Goal: Task Accomplishment & Management: Use online tool/utility

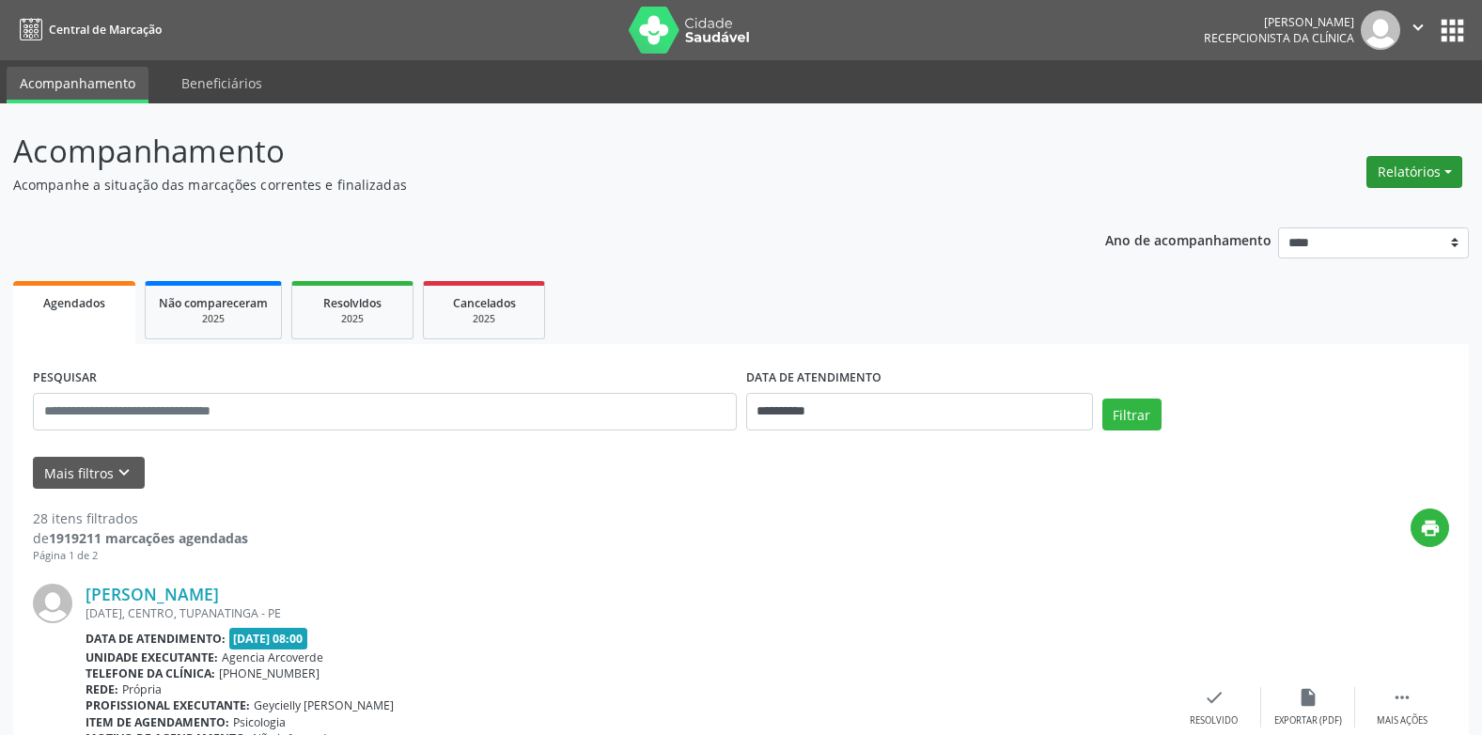
click at [1452, 172] on button "Relatórios" at bounding box center [1415, 172] width 96 height 32
click at [1335, 213] on link "Agendamentos" at bounding box center [1363, 212] width 202 height 26
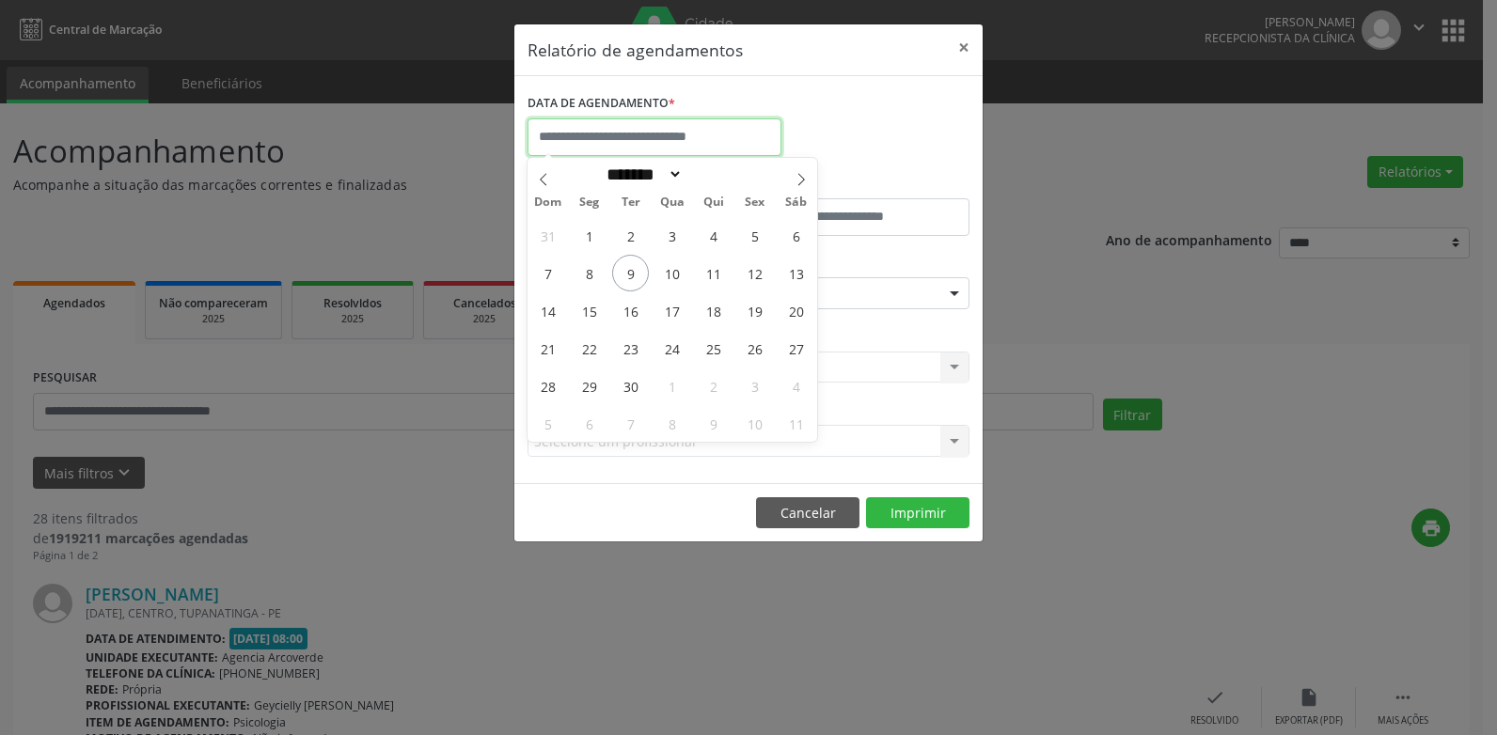
click at [635, 137] on input "text" at bounding box center [654, 137] width 254 height 38
click at [632, 274] on span "9" at bounding box center [630, 273] width 37 height 37
type input "**********"
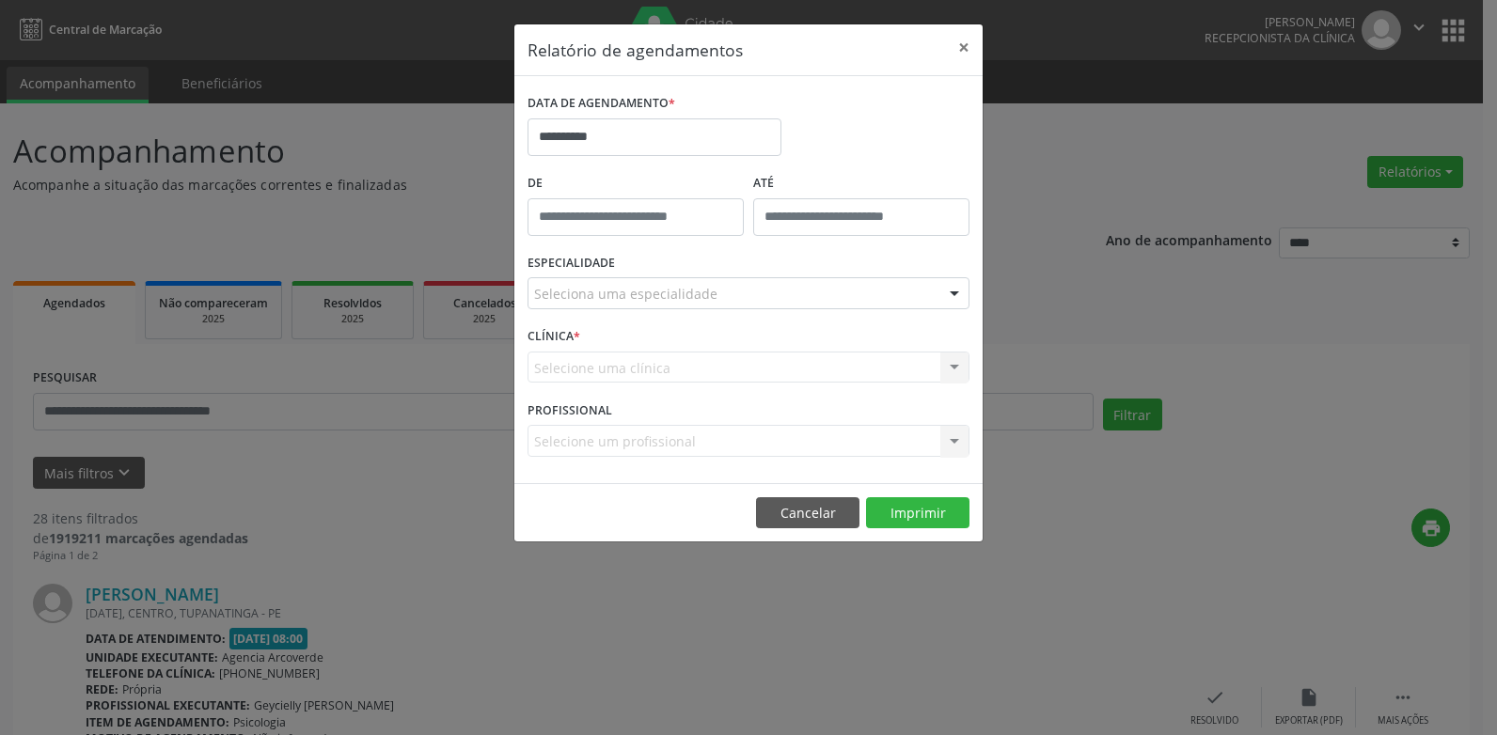
click at [957, 292] on div at bounding box center [954, 294] width 28 height 32
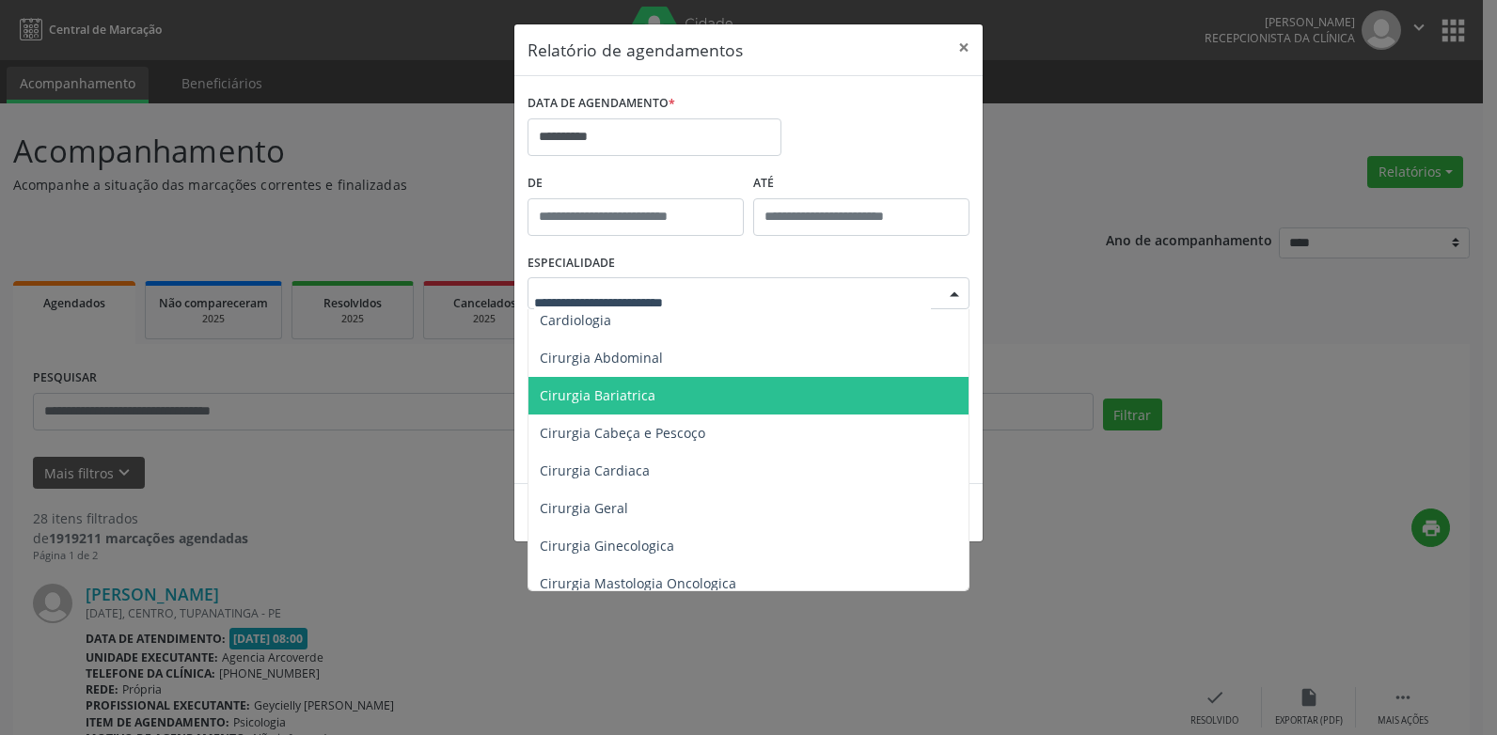
scroll to position [188, 0]
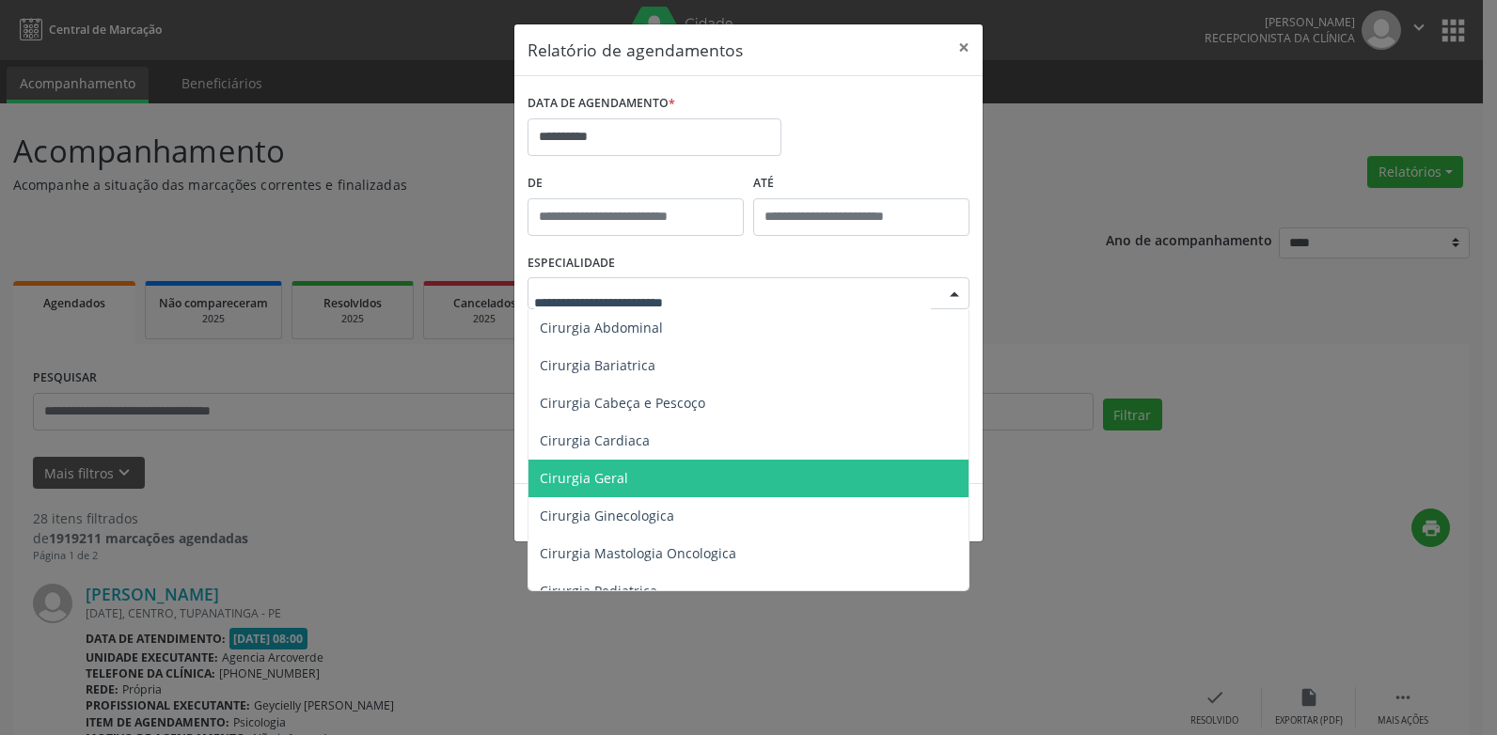
click at [622, 475] on span "Cirurgia Geral" at bounding box center [584, 478] width 88 height 18
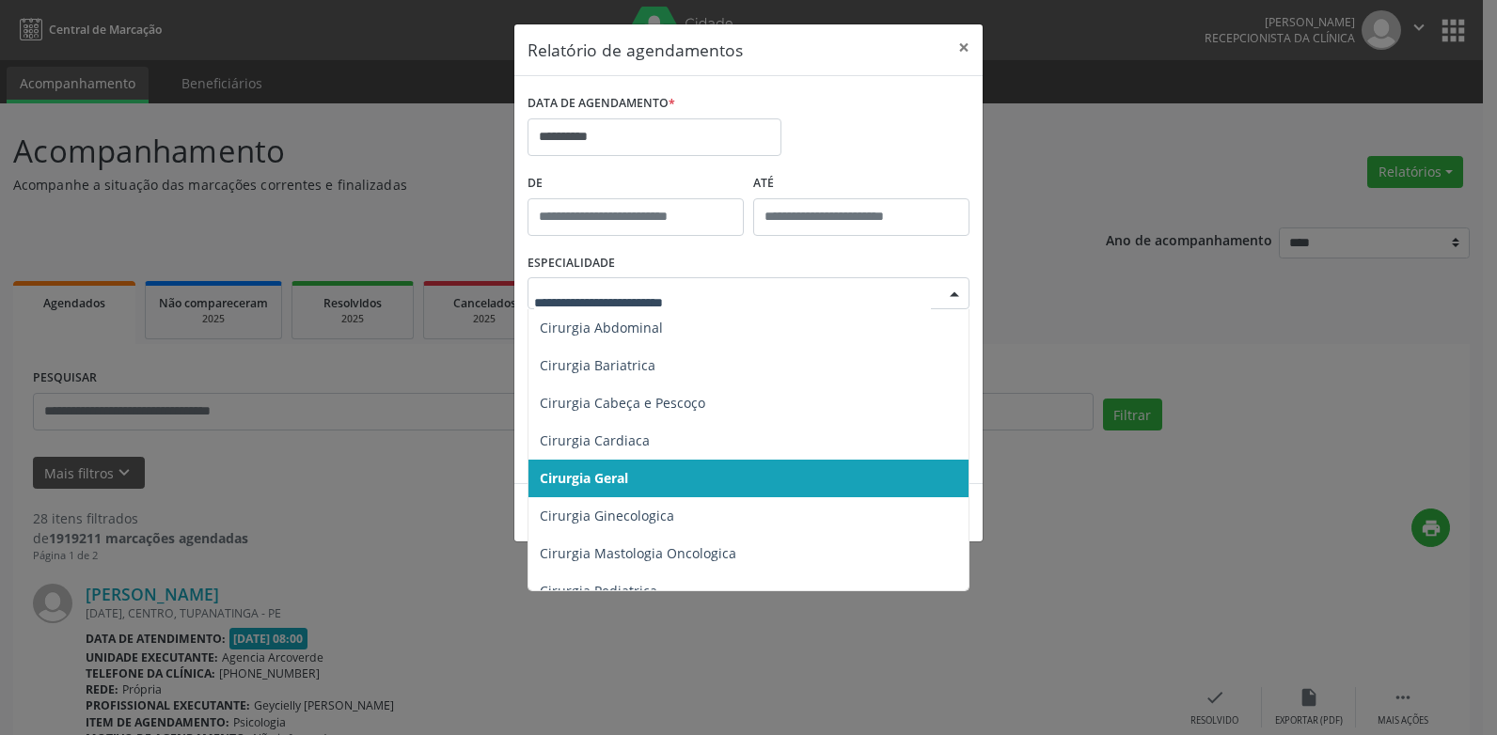
click at [950, 290] on div at bounding box center [954, 294] width 28 height 32
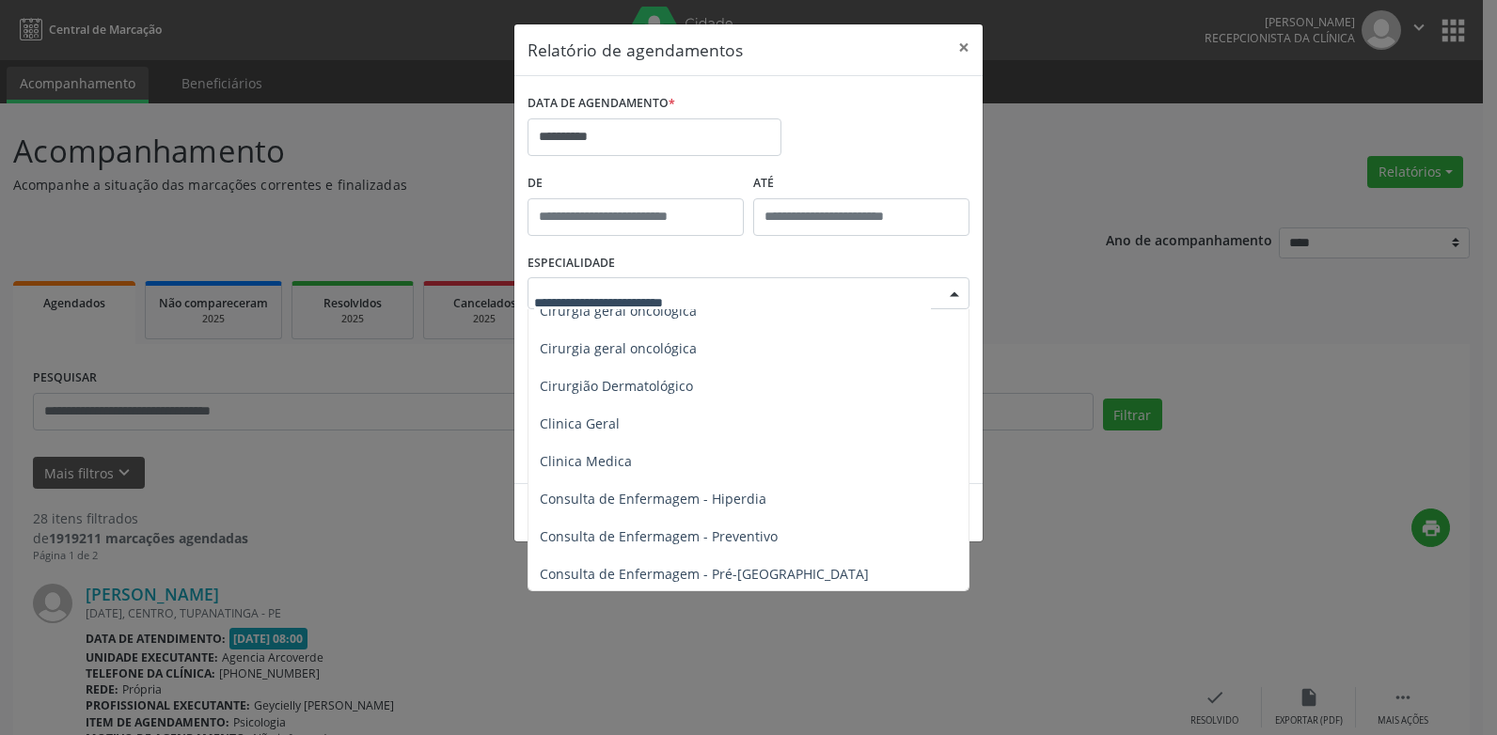
scroll to position [658, 0]
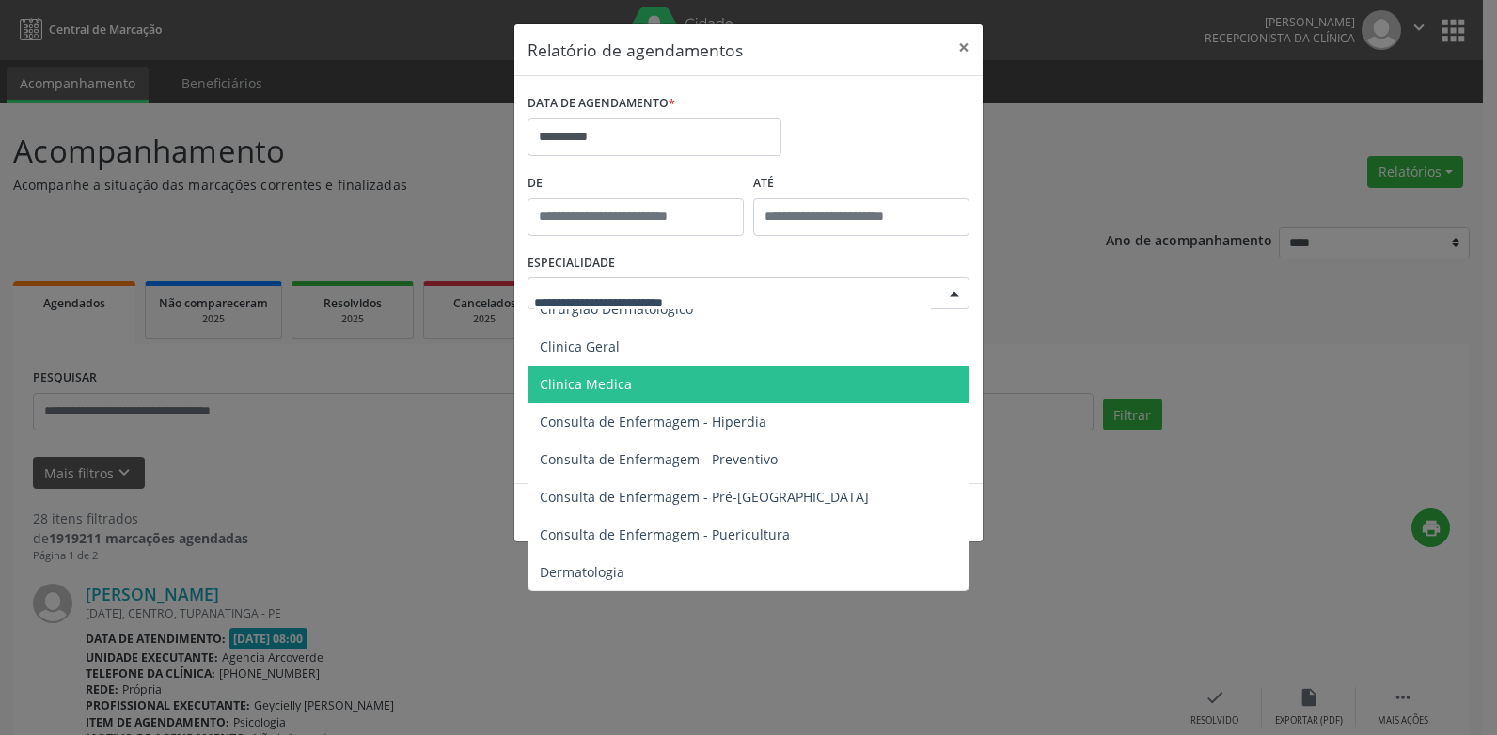
click at [615, 387] on span "Clinica Medica" at bounding box center [586, 384] width 92 height 18
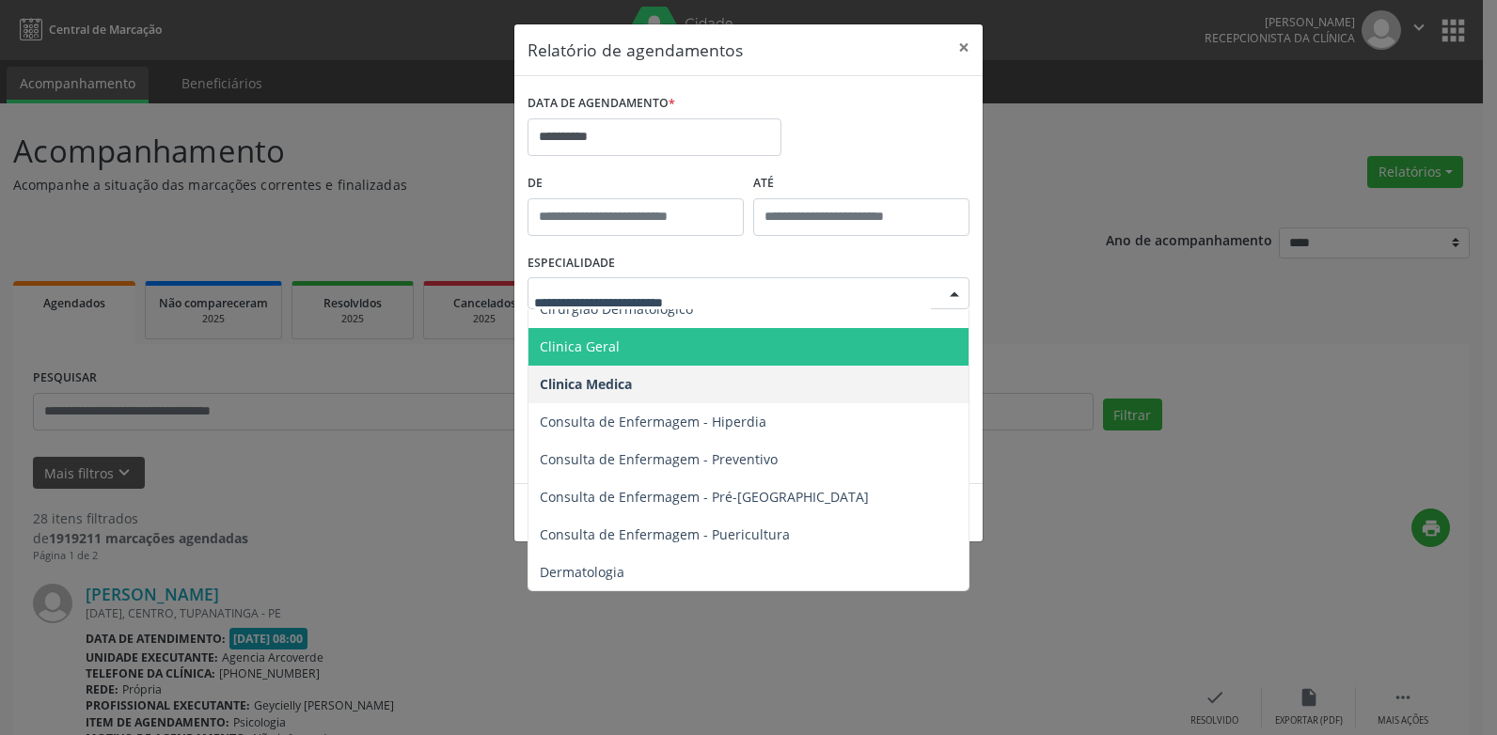
click at [626, 342] on span "Clinica Geral" at bounding box center [749, 347] width 443 height 38
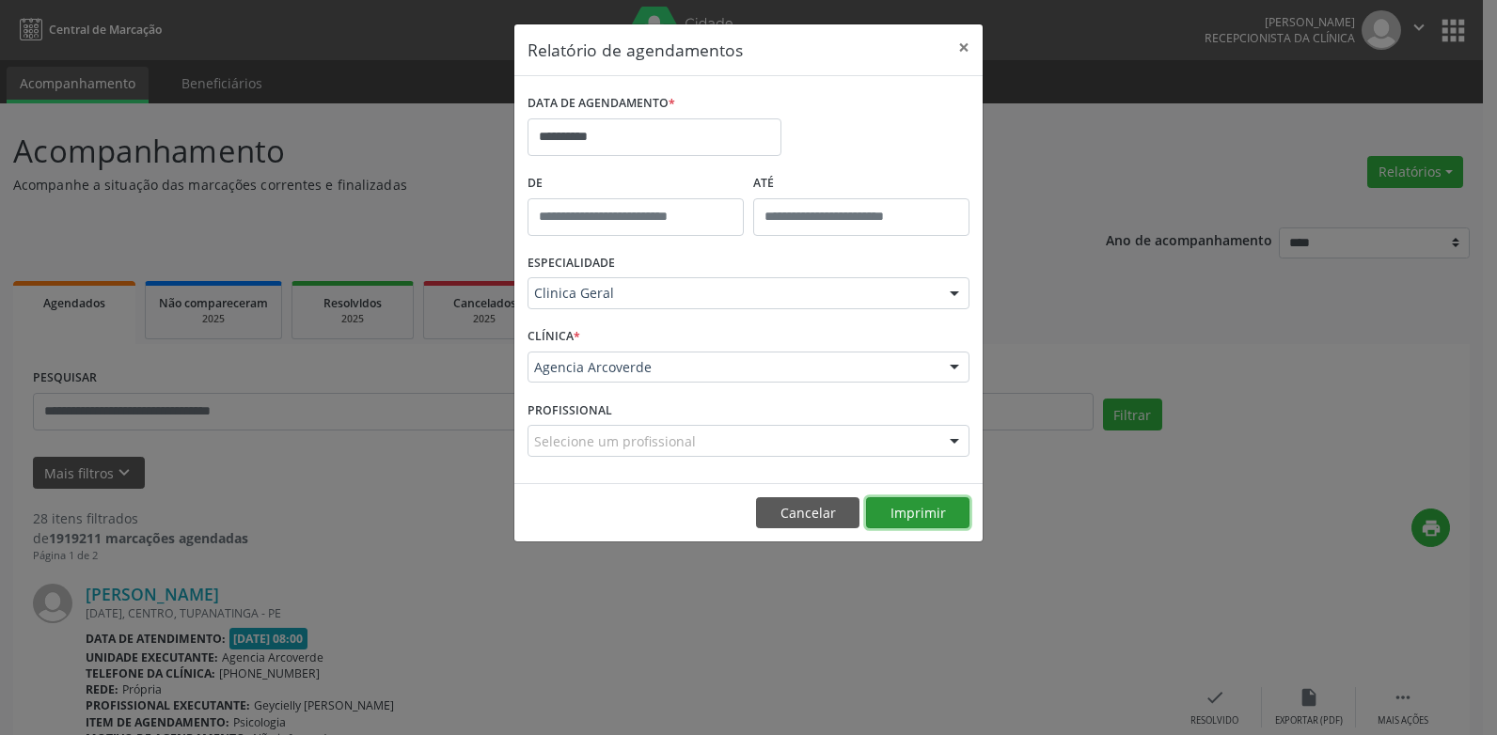
click at [929, 515] on button "Imprimir" at bounding box center [917, 513] width 103 height 32
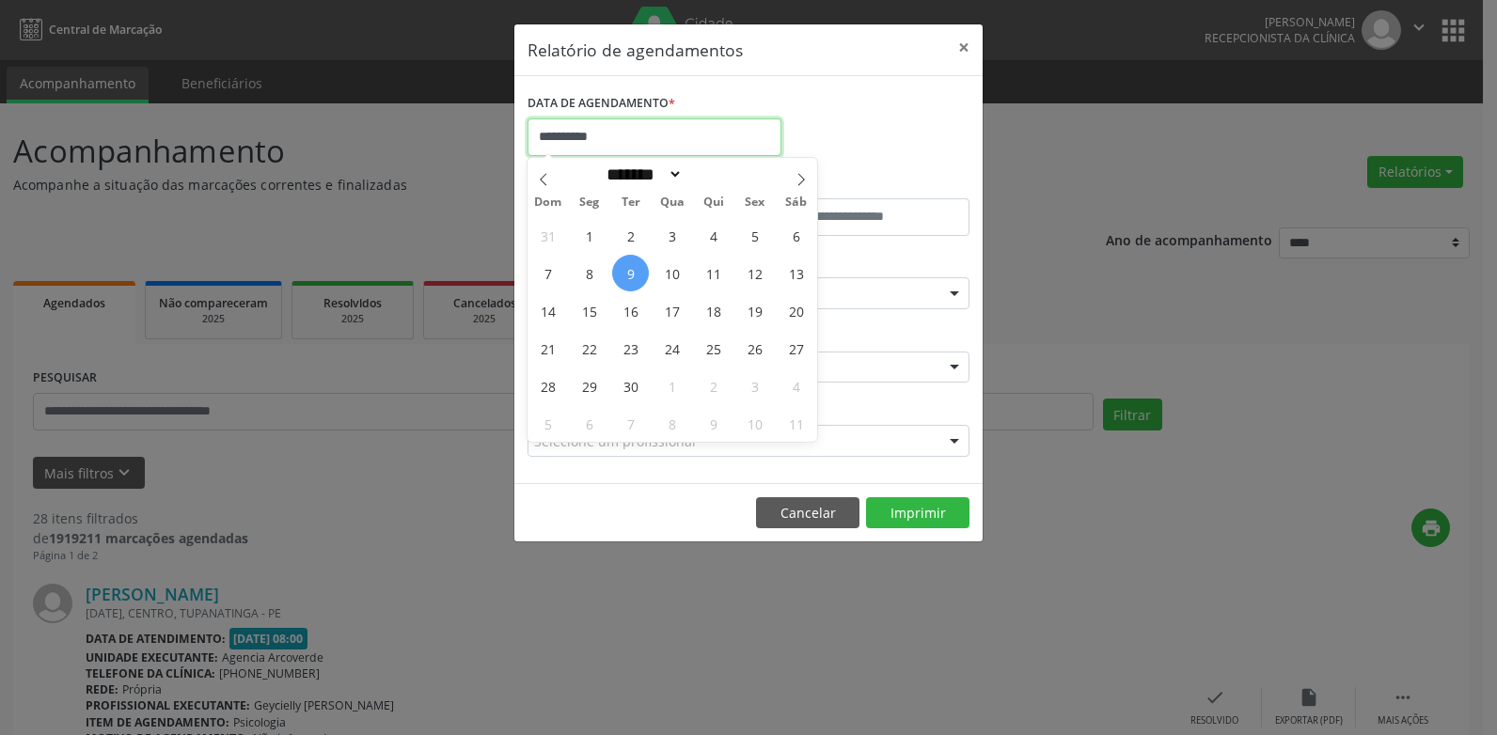
click at [616, 145] on input "**********" at bounding box center [654, 137] width 254 height 38
click at [635, 238] on span "2" at bounding box center [630, 235] width 37 height 37
type input "**********"
click at [635, 238] on span "2" at bounding box center [630, 235] width 37 height 37
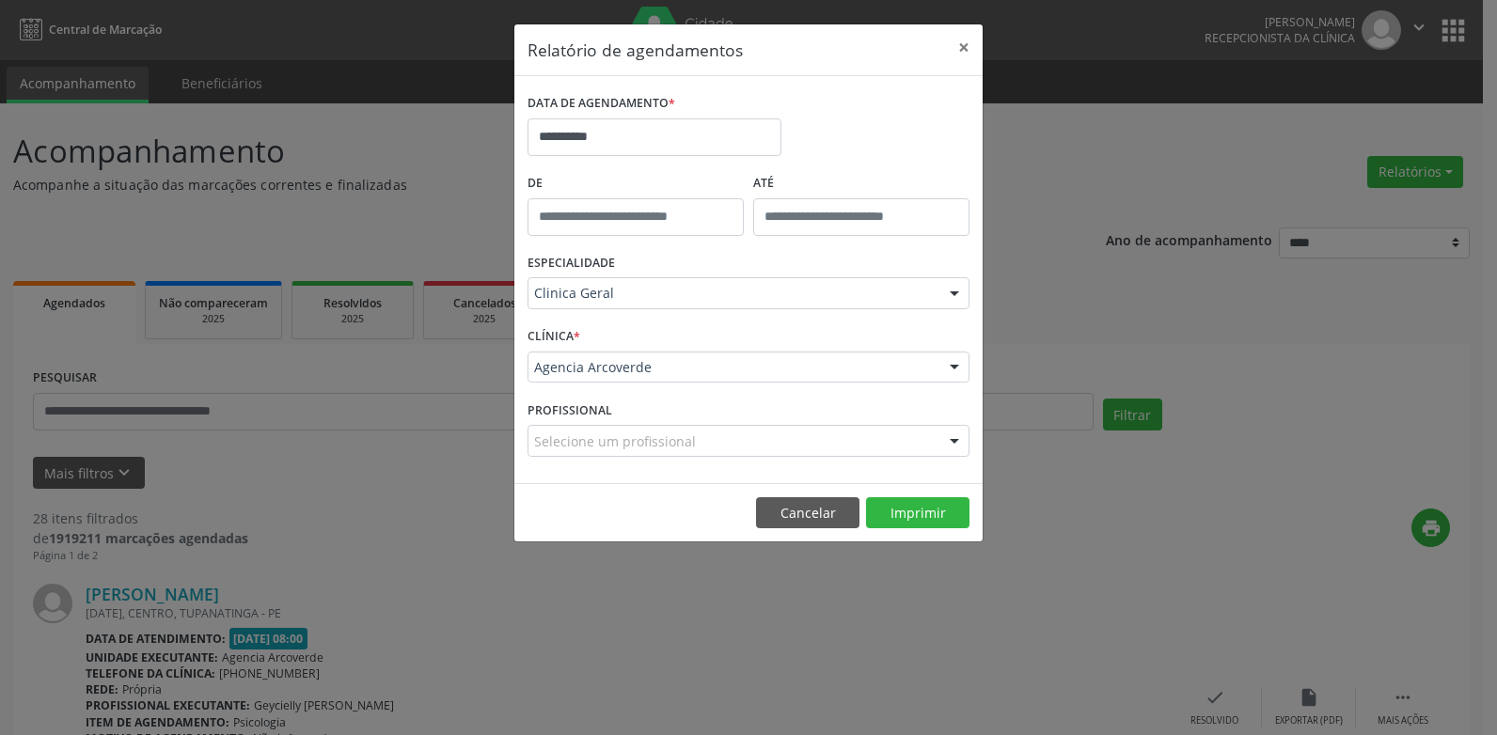
click at [635, 238] on div "De" at bounding box center [636, 209] width 226 height 80
click at [909, 508] on button "Imprimir" at bounding box center [917, 513] width 103 height 32
